Goal: Ask a question: Seek information or help from site administrators or community

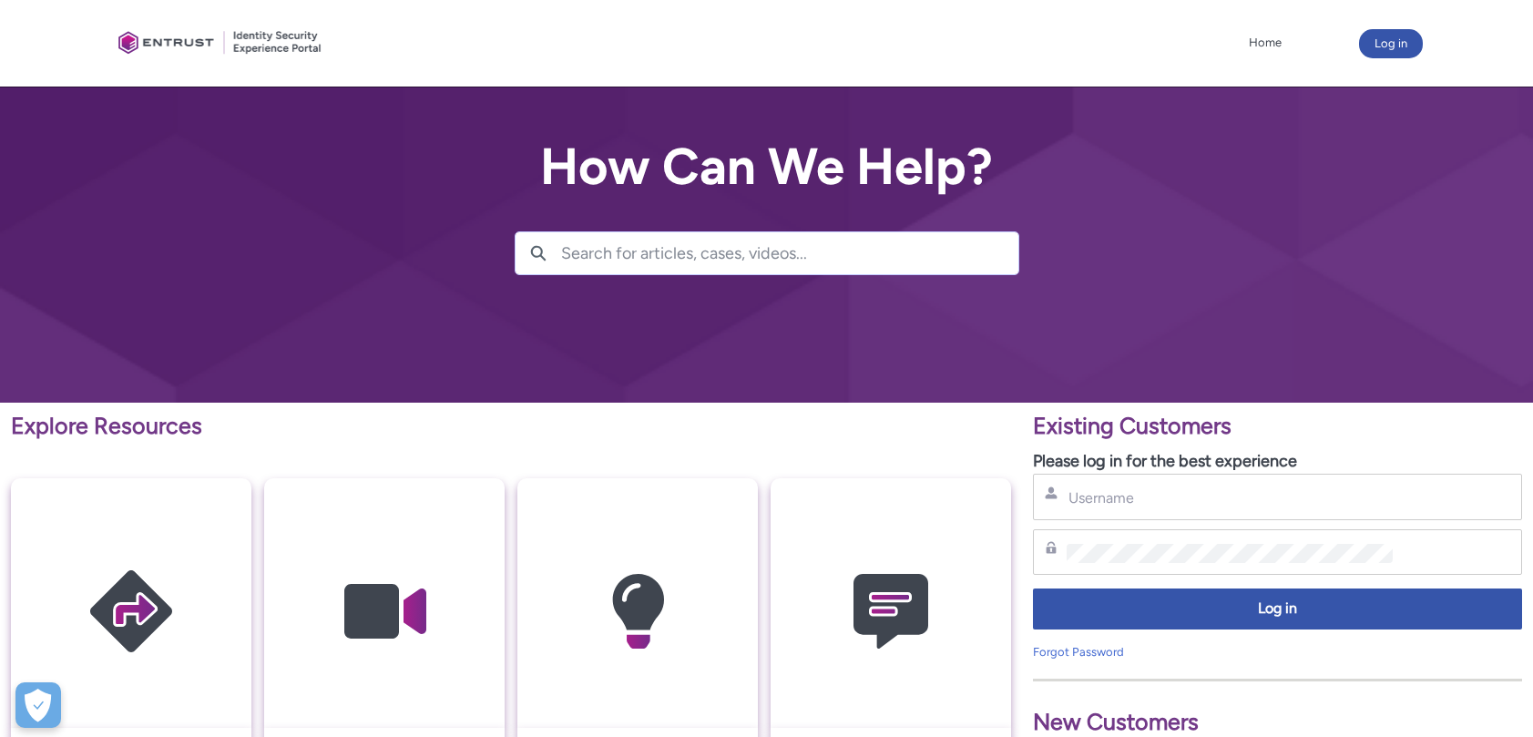
click at [587, 251] on input "Search for articles, cases, videos..." at bounding box center [789, 253] width 457 height 42
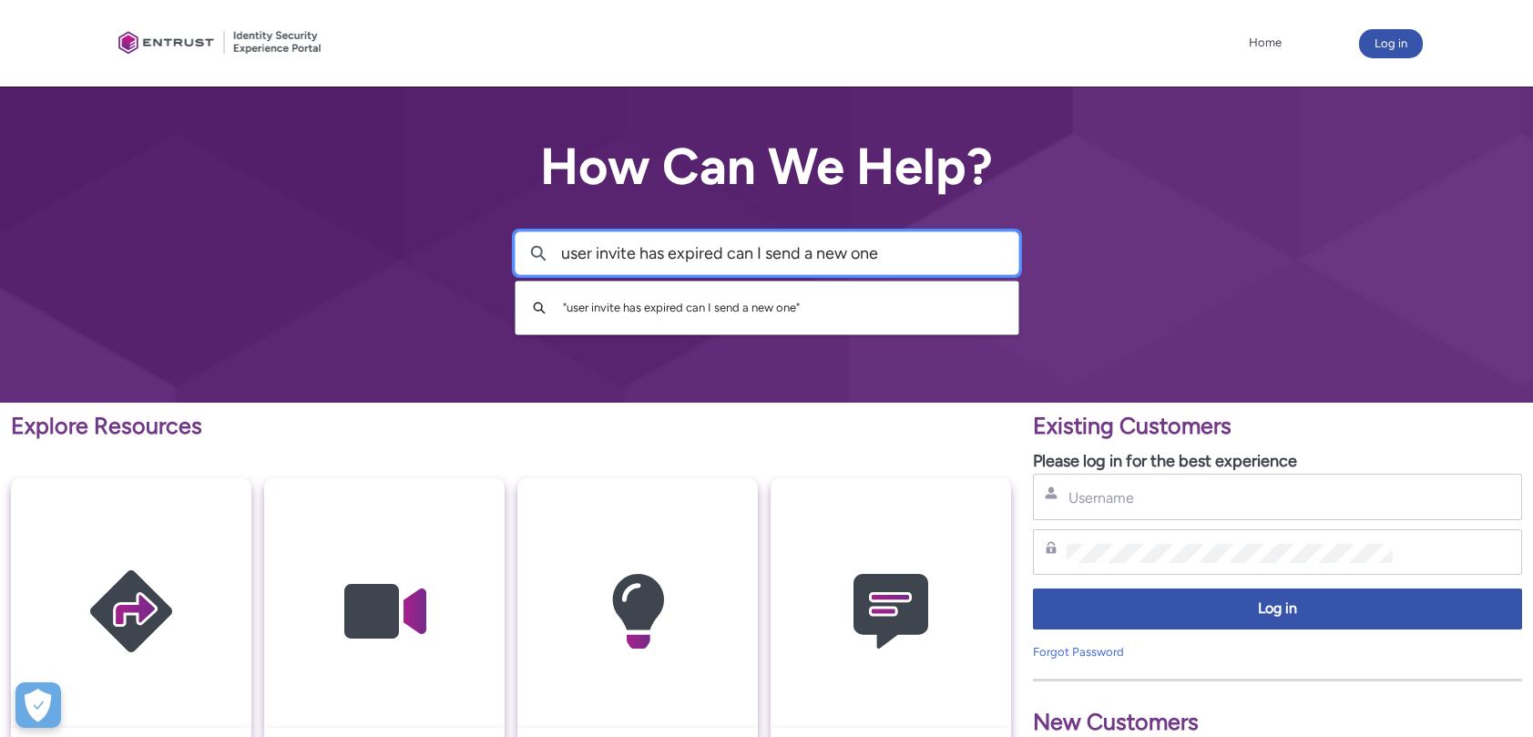
type input "user invite has expired can I send a new one"
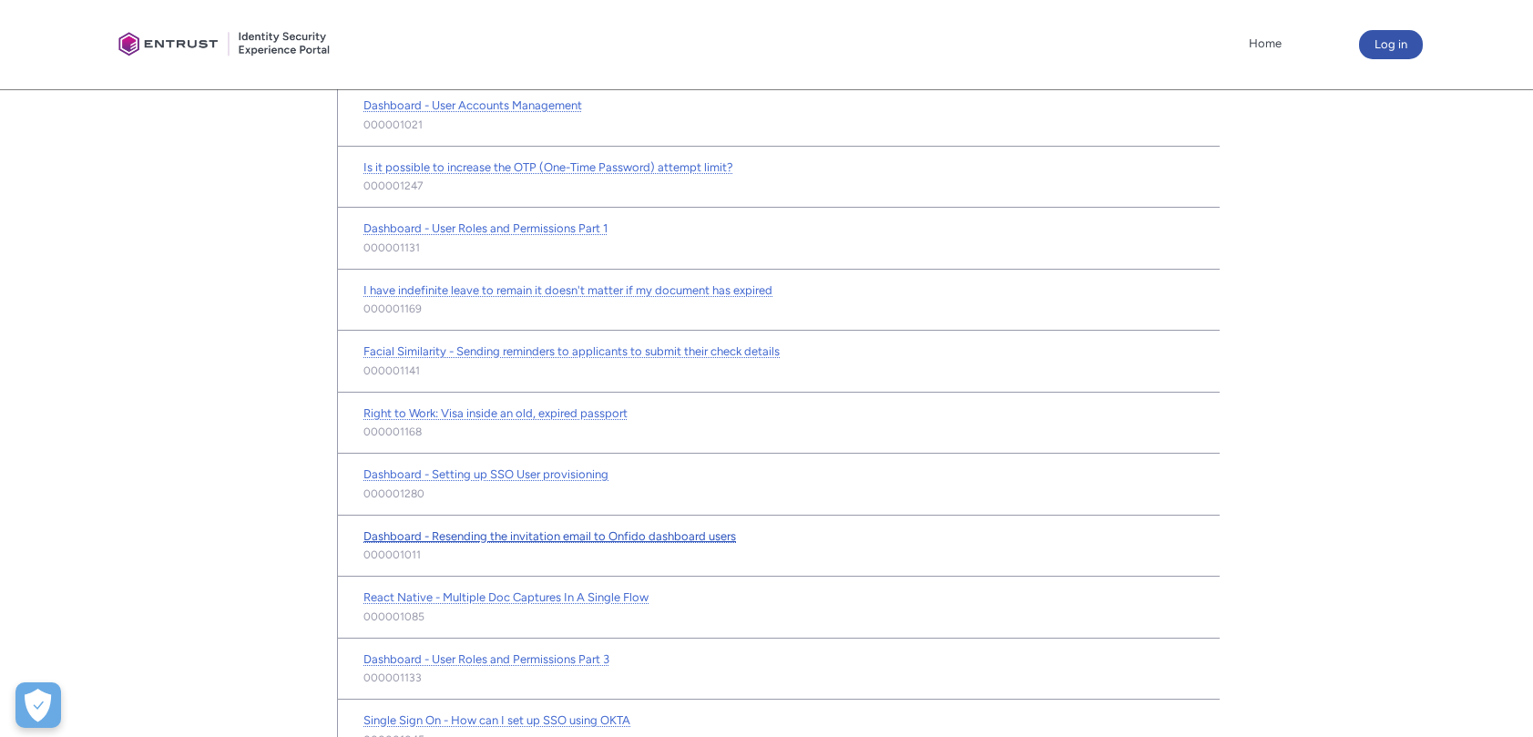
scroll to position [477, 0]
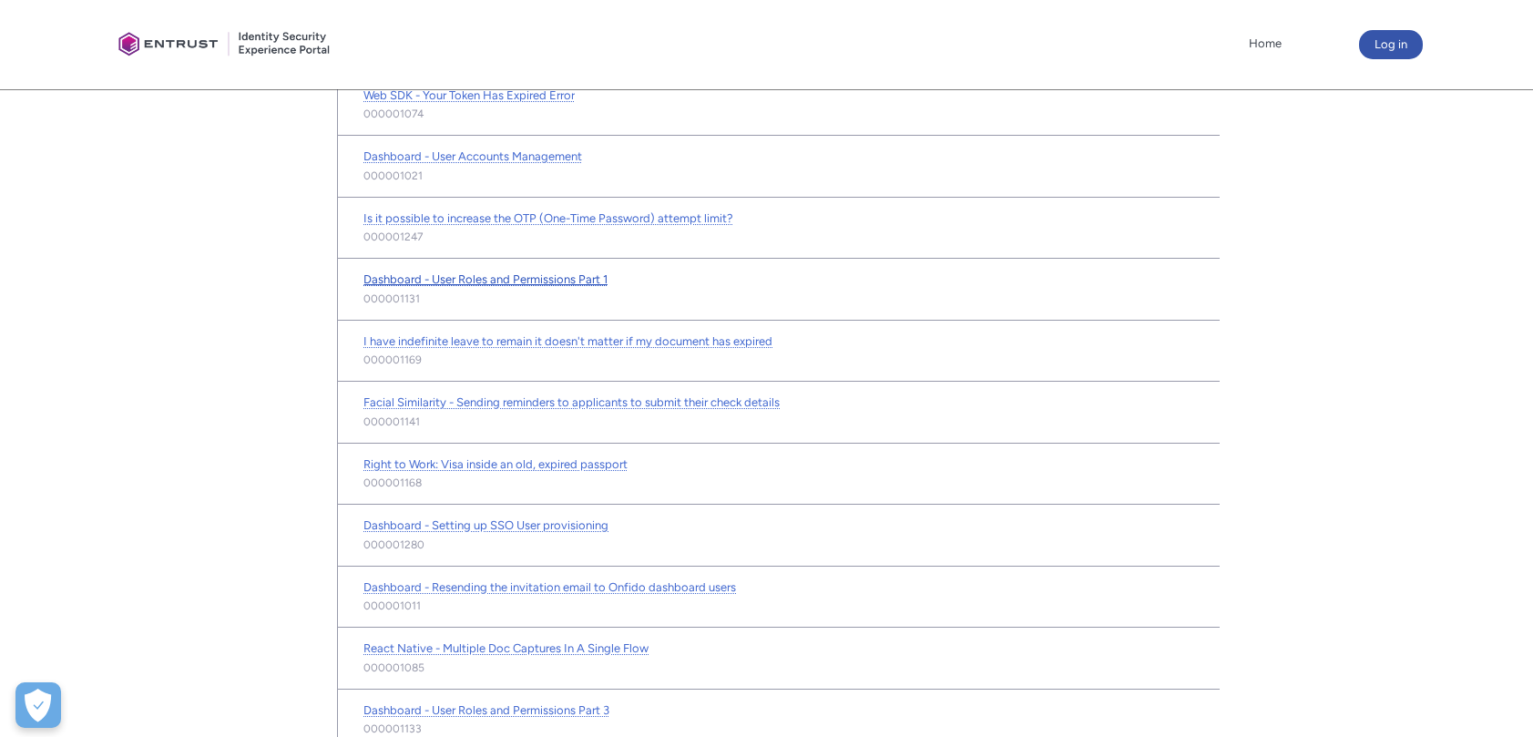
click at [521, 277] on span "Dashboard - User Roles and Permissions Part 1" at bounding box center [485, 279] width 244 height 14
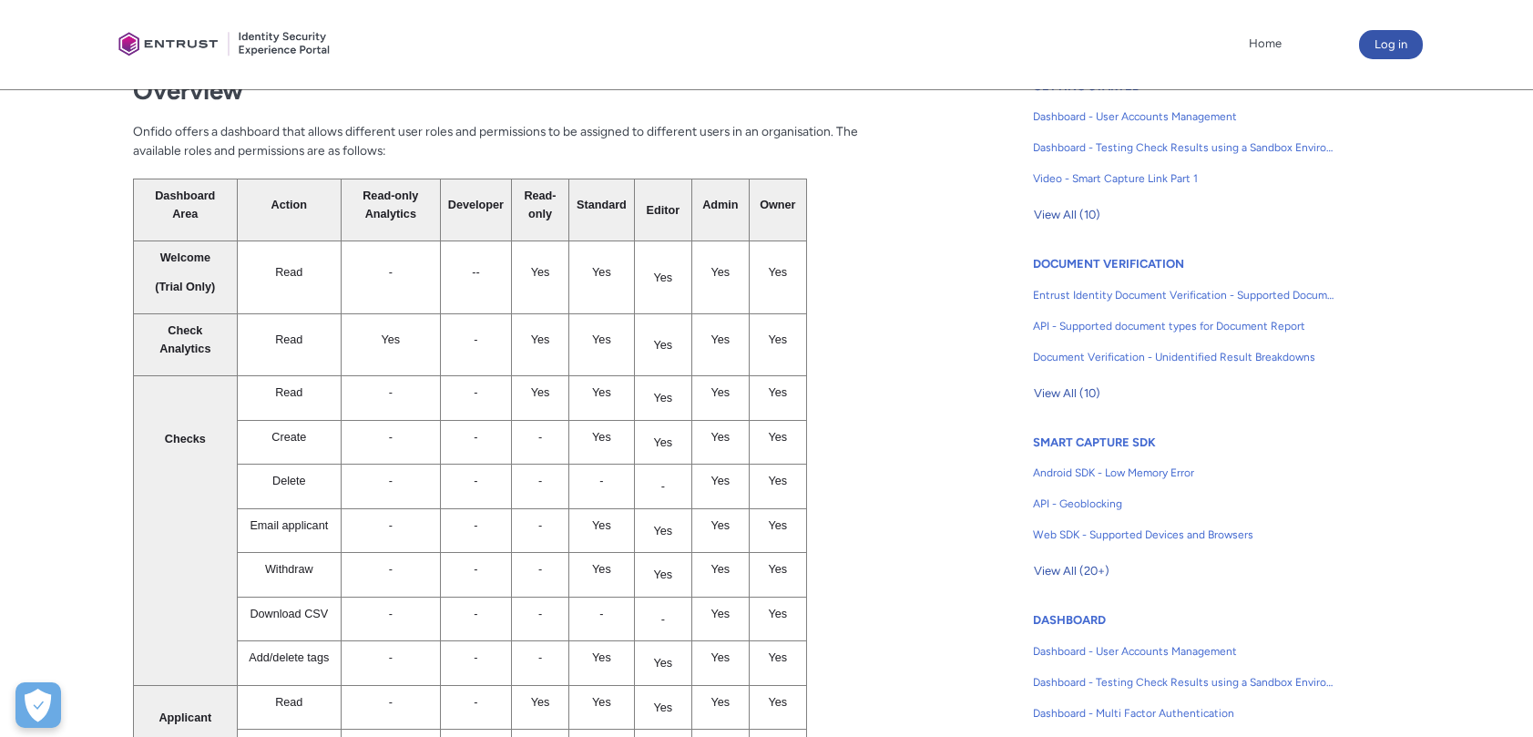
scroll to position [486, 0]
click at [1140, 111] on span "Dashboard - User Accounts Management" at bounding box center [1184, 115] width 302 height 16
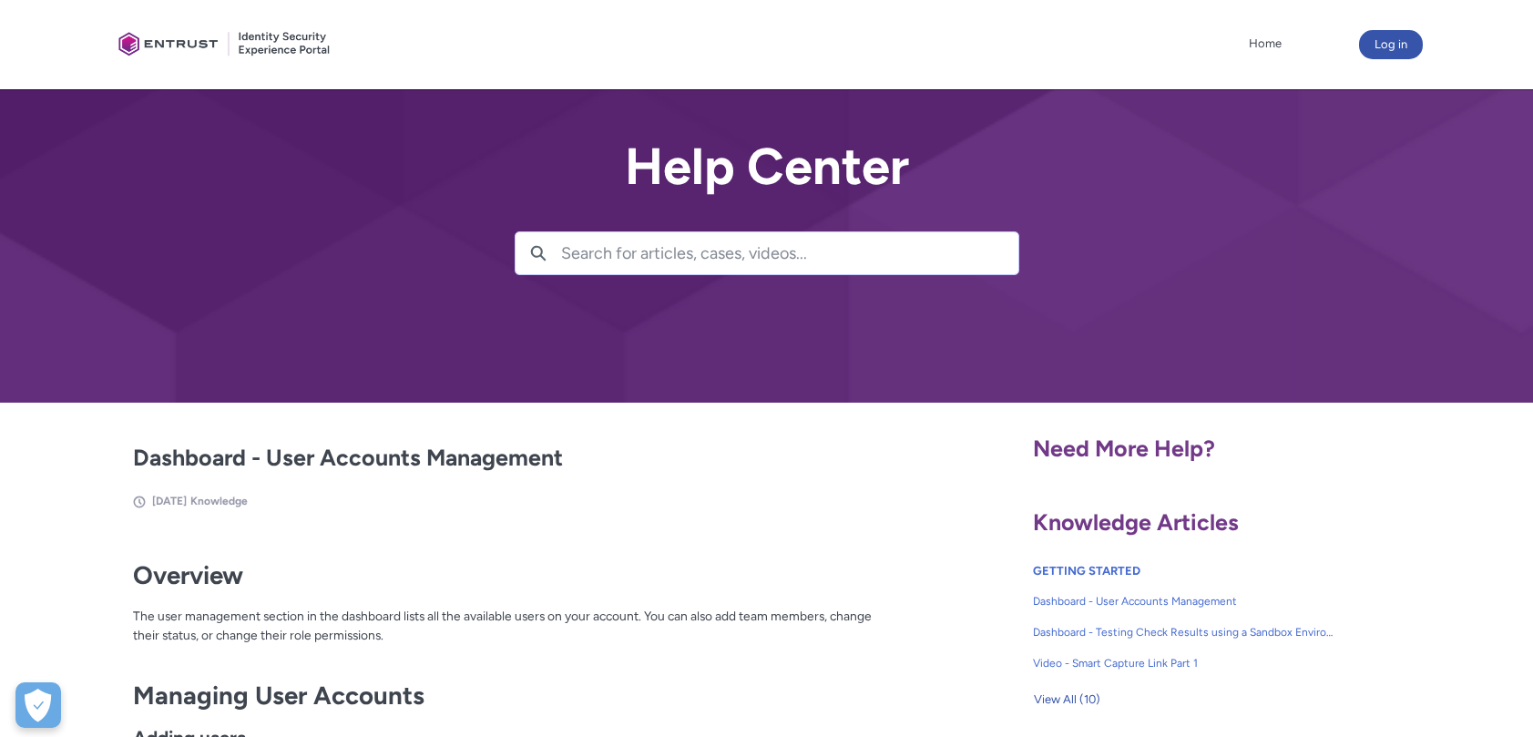
click at [623, 258] on input "Search for articles, cases, videos..." at bounding box center [789, 253] width 457 height 42
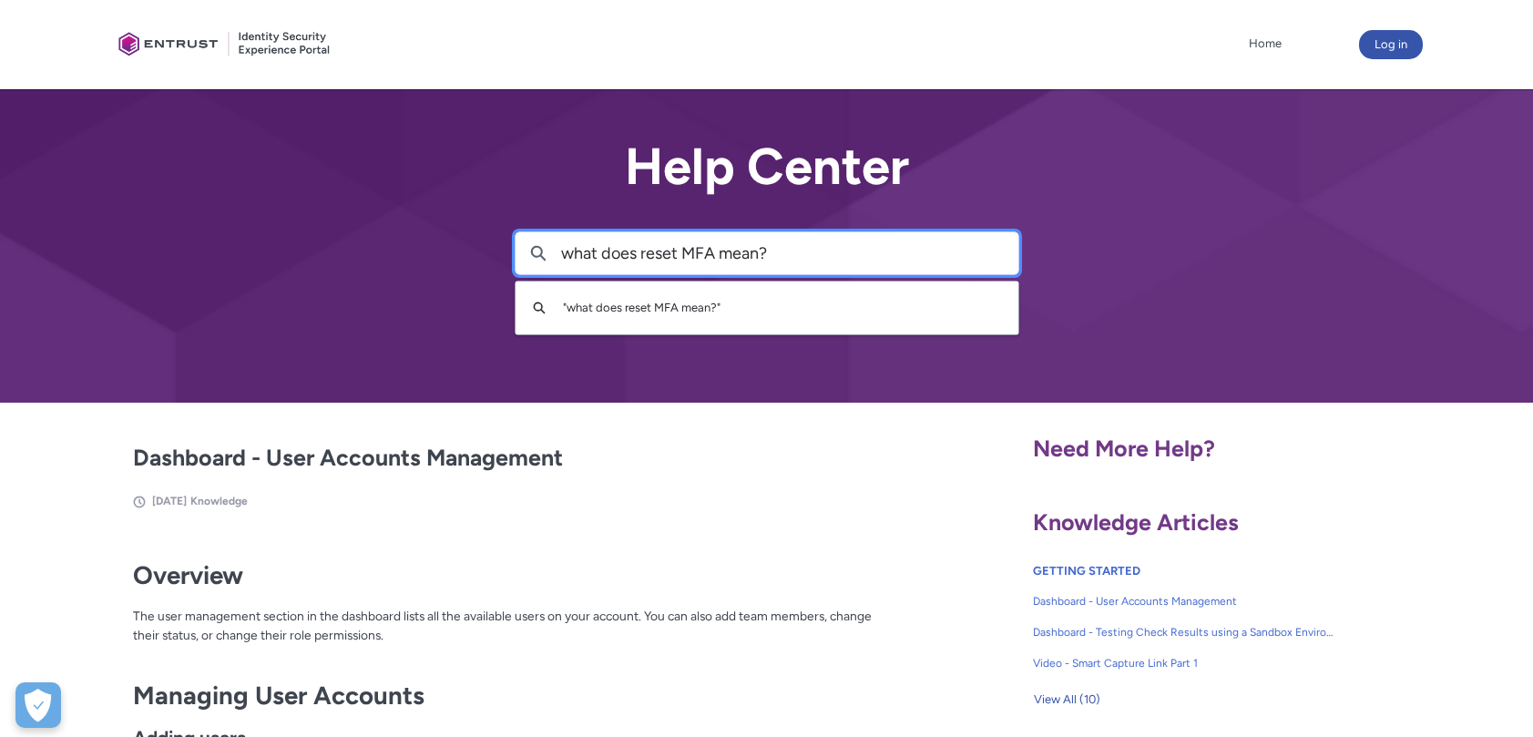
type input "what does reset MFA mean?"
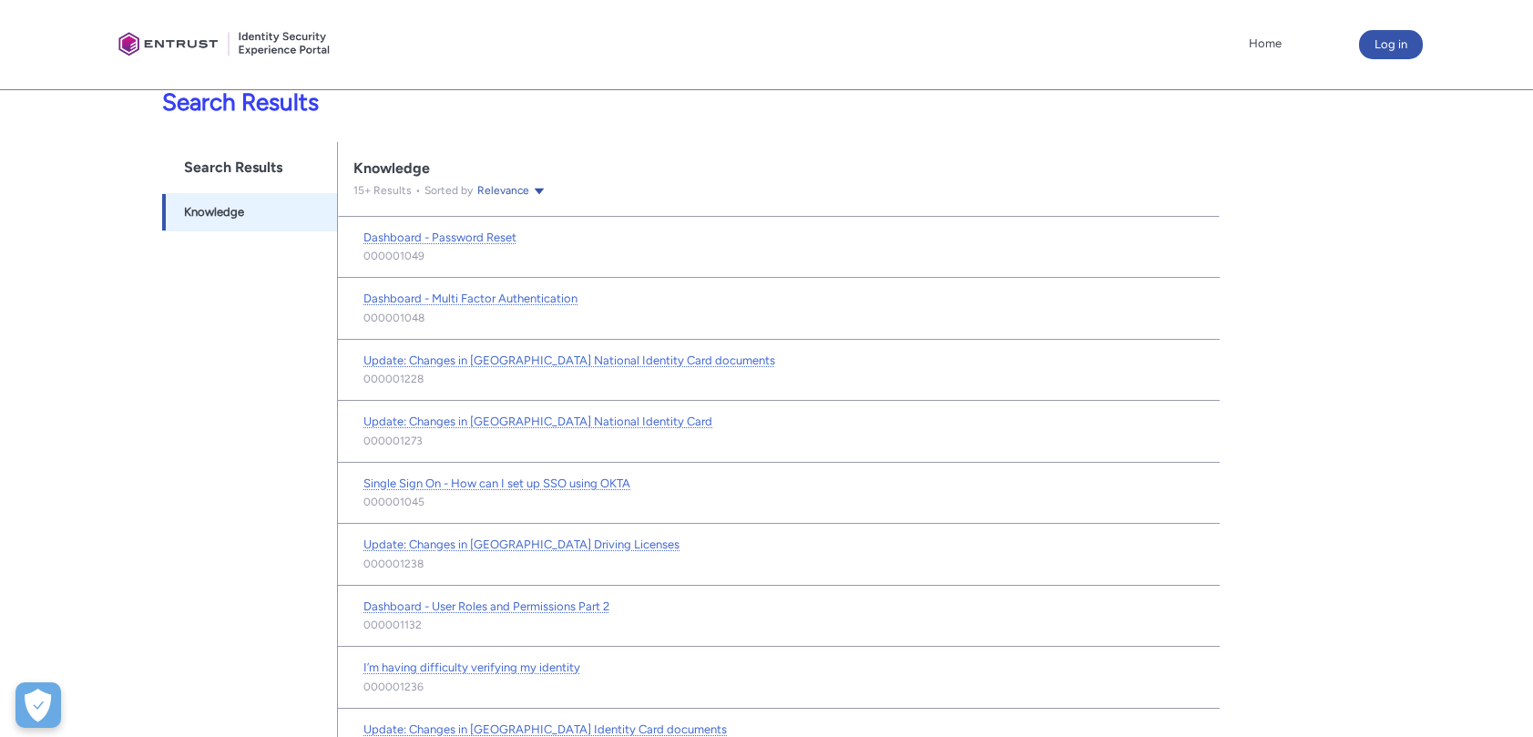
scroll to position [336, 0]
